Goal: Information Seeking & Learning: Find specific fact

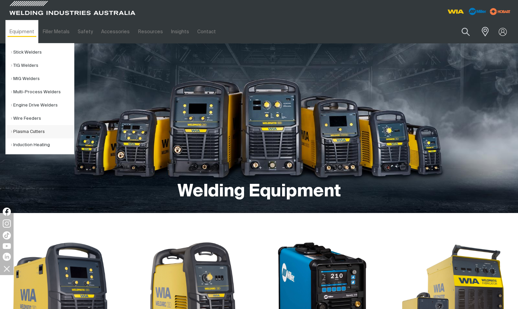
click at [27, 130] on link "Plasma Cutters" at bounding box center [42, 131] width 63 height 13
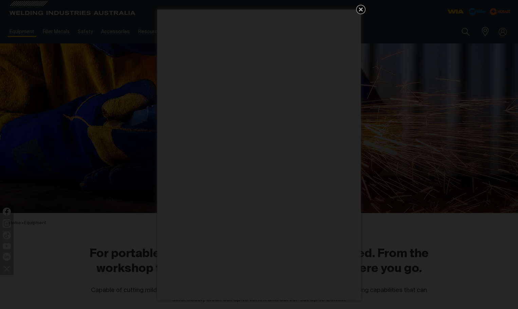
click at [361, 11] on icon "Get 5 WIA Welding Guides Free!" at bounding box center [361, 9] width 8 height 8
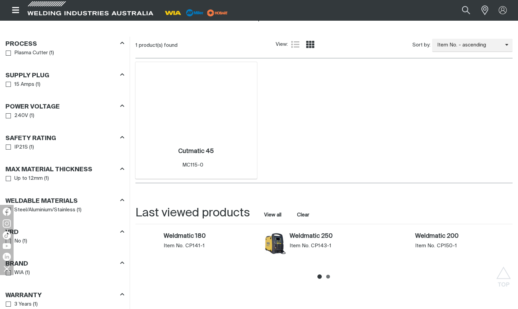
scroll to position [305, 0]
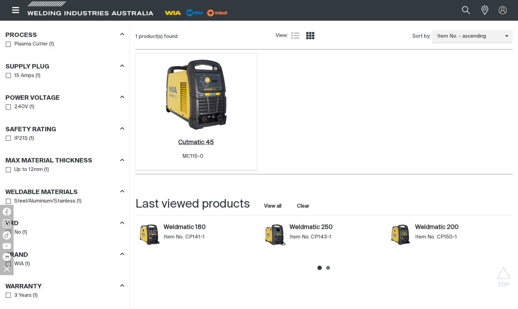
click at [203, 141] on h2 "Cutmatic 45 ." at bounding box center [196, 142] width 36 height 6
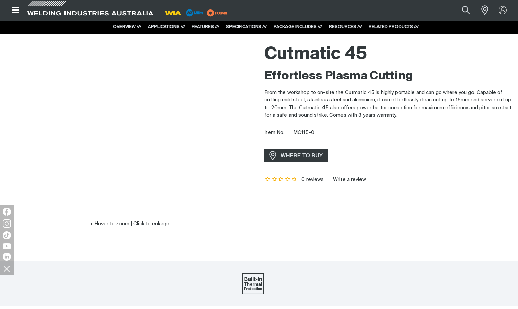
scroll to position [34, 0]
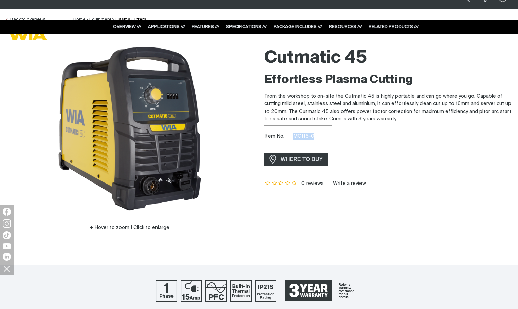
drag, startPoint x: 315, startPoint y: 137, endPoint x: 292, endPoint y: 136, distance: 23.1
click at [292, 136] on div "Item No. MC115-0" at bounding box center [388, 137] width 248 height 8
copy span "MC115-0"
